Goal: Task Accomplishment & Management: Use online tool/utility

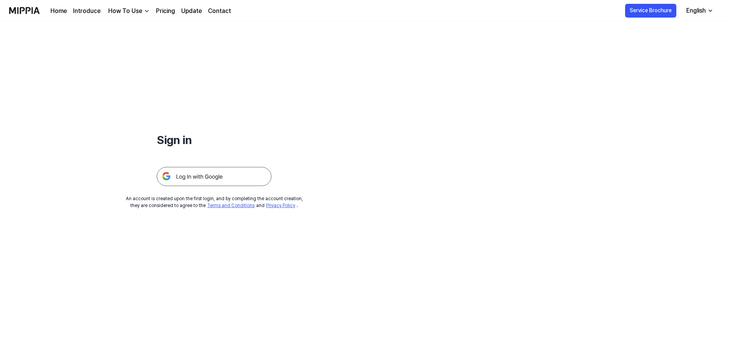
click at [226, 171] on img at bounding box center [214, 176] width 115 height 19
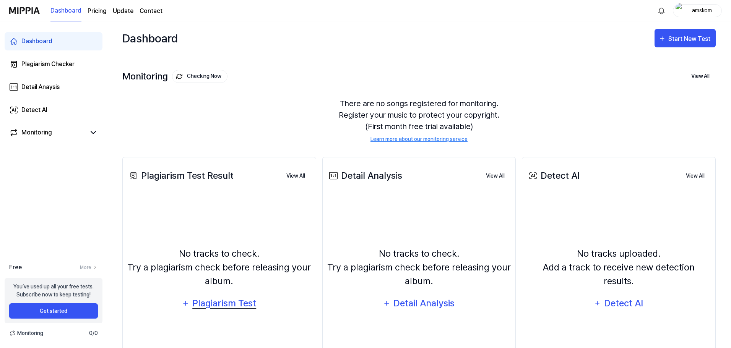
click at [207, 305] on div "Plagiarism Test" at bounding box center [224, 303] width 65 height 15
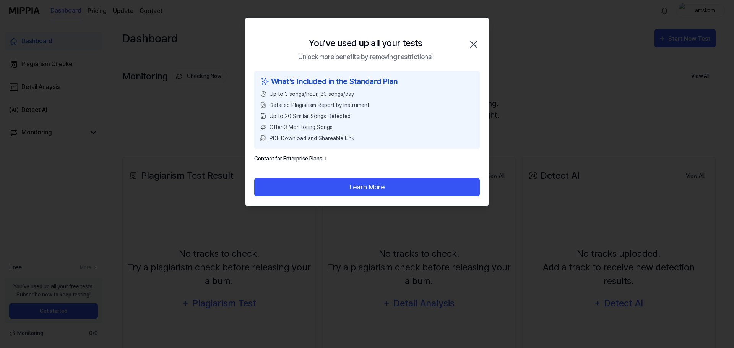
click at [477, 41] on icon "button" at bounding box center [474, 44] width 12 height 12
